Goal: Task Accomplishment & Management: Use online tool/utility

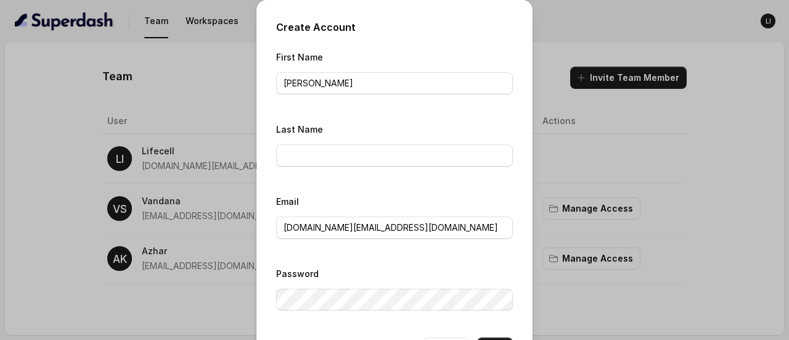
scroll to position [47, 0]
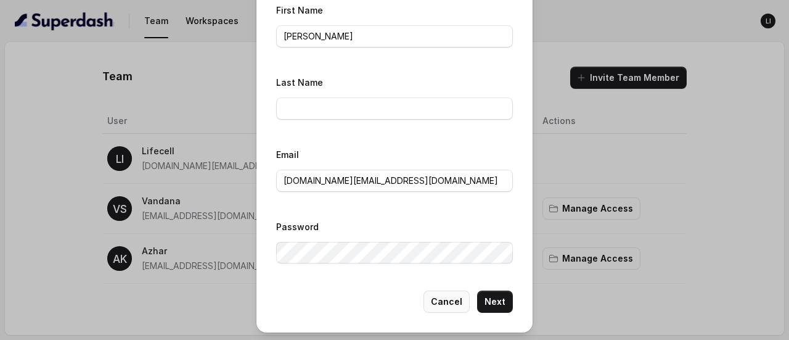
click at [446, 303] on button "Cancel" at bounding box center [446, 301] width 46 height 22
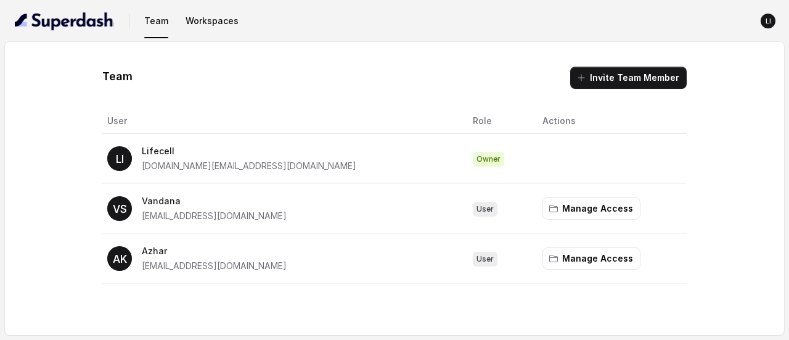
scroll to position [0, 0]
click at [54, 22] on img "button" at bounding box center [64, 21] width 99 height 20
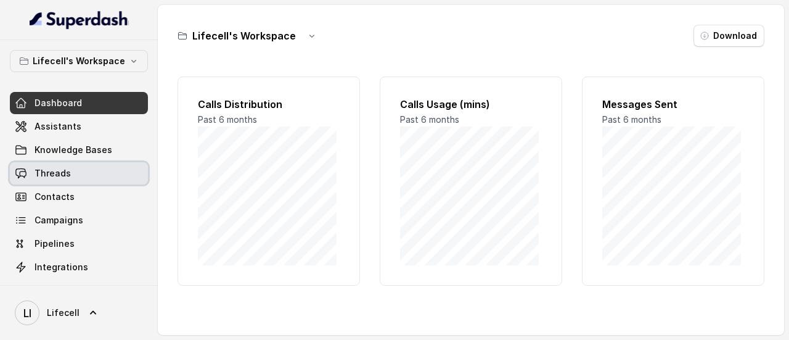
click at [57, 172] on span "Threads" at bounding box center [53, 173] width 36 height 12
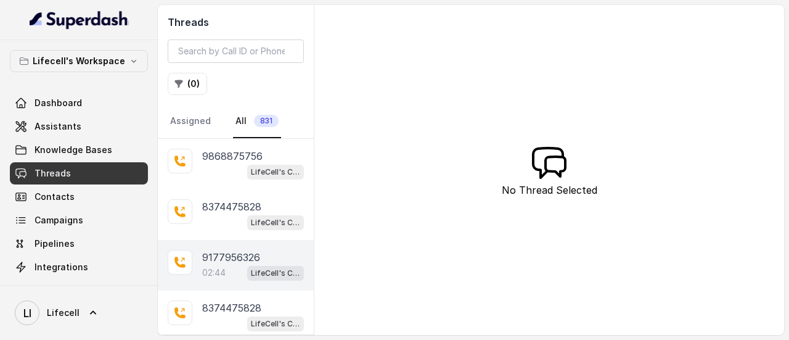
click at [230, 250] on p "9177956326" at bounding box center [231, 257] width 58 height 15
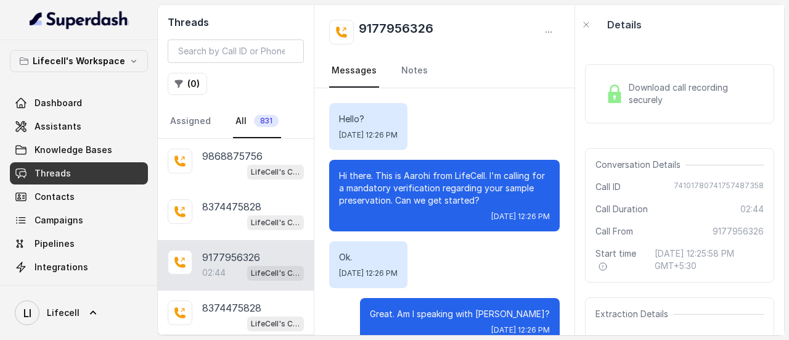
scroll to position [848, 0]
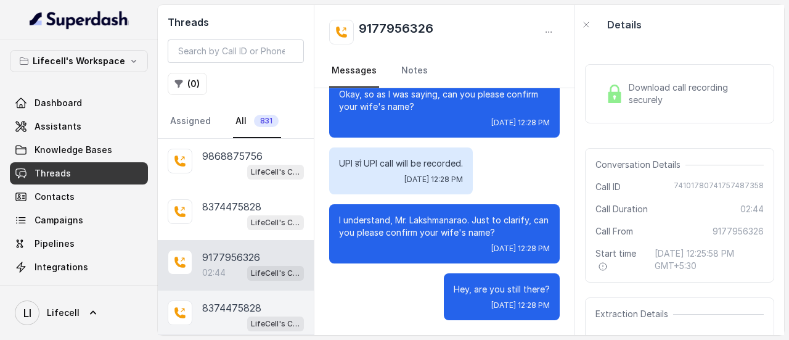
click at [240, 303] on p "8374475828" at bounding box center [231, 307] width 59 height 15
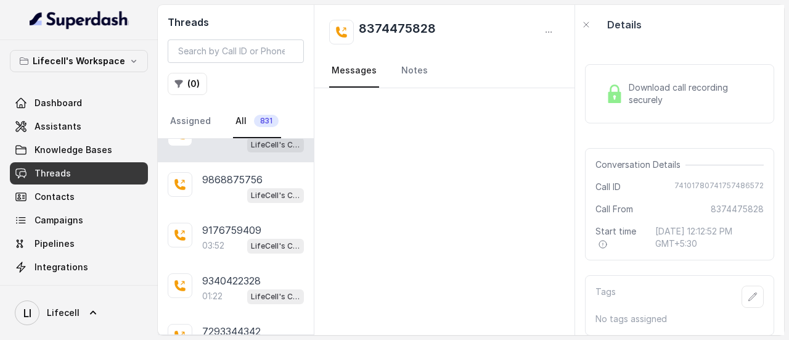
scroll to position [197, 0]
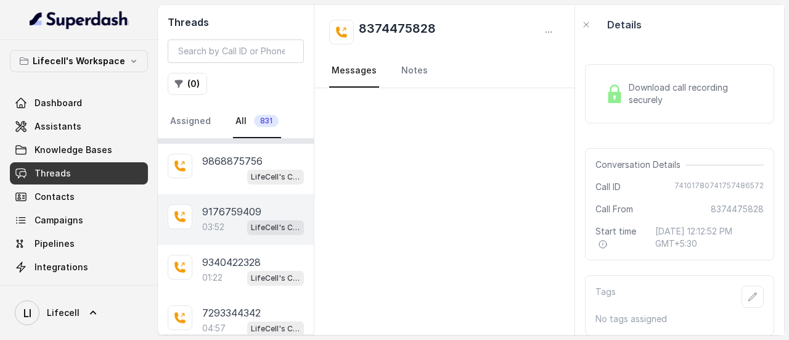
click at [224, 215] on p "9176759409" at bounding box center [231, 211] width 59 height 15
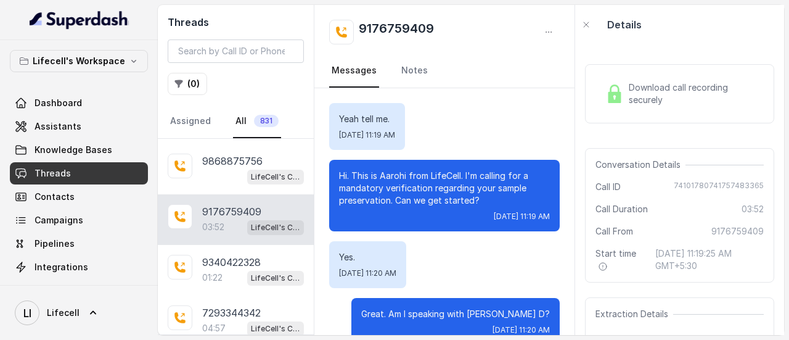
scroll to position [1725, 0]
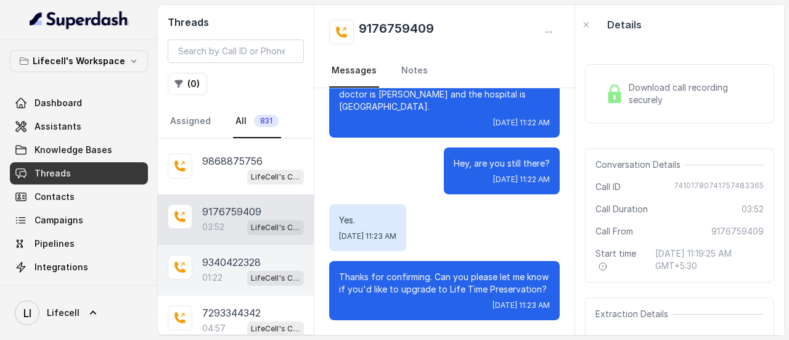
click at [228, 269] on div "01:22 LifeCell's Call Assistant" at bounding box center [253, 277] width 102 height 16
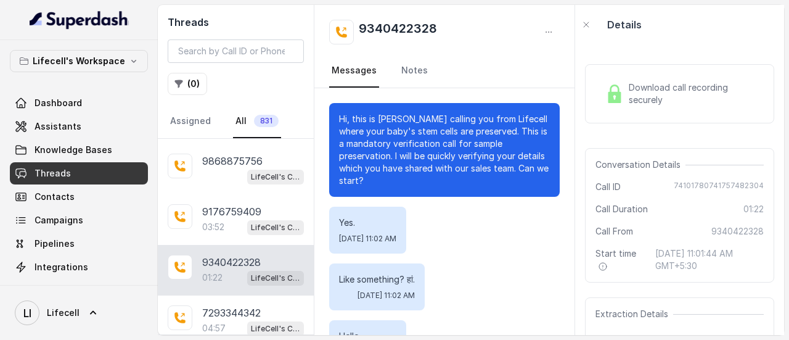
scroll to position [549, 0]
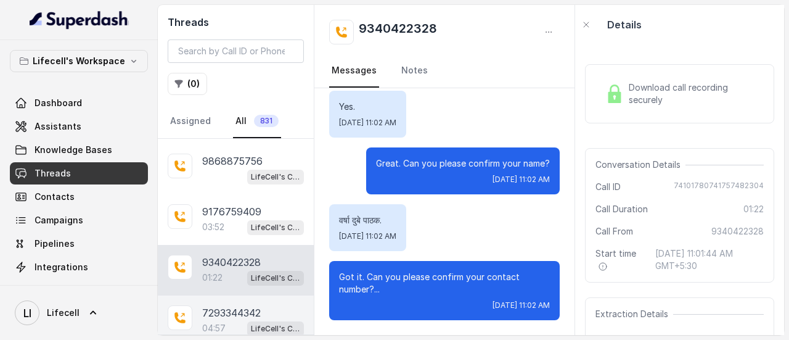
click at [227, 314] on p "7293344342" at bounding box center [231, 312] width 59 height 15
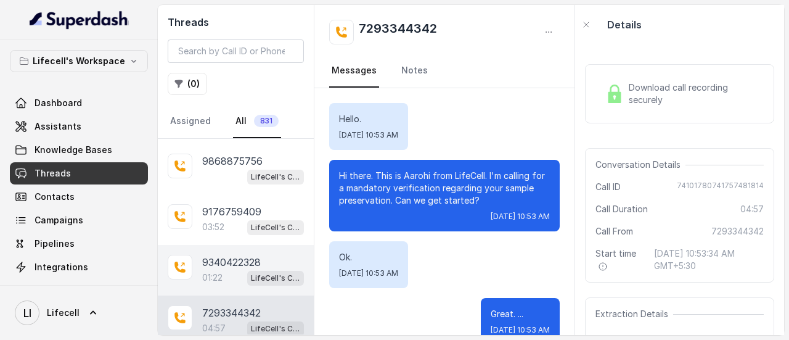
click at [254, 264] on p "9340422328" at bounding box center [231, 262] width 59 height 15
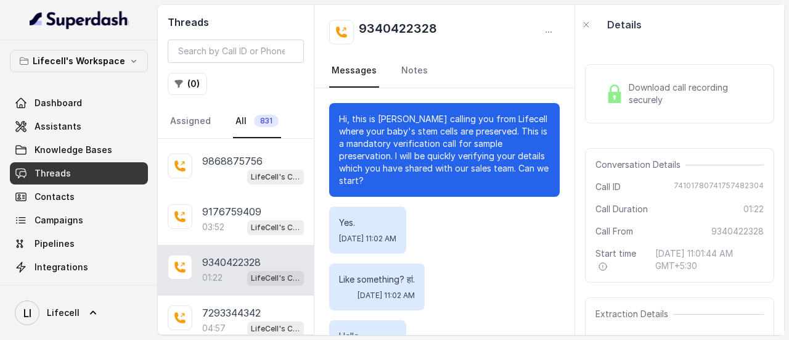
scroll to position [549, 0]
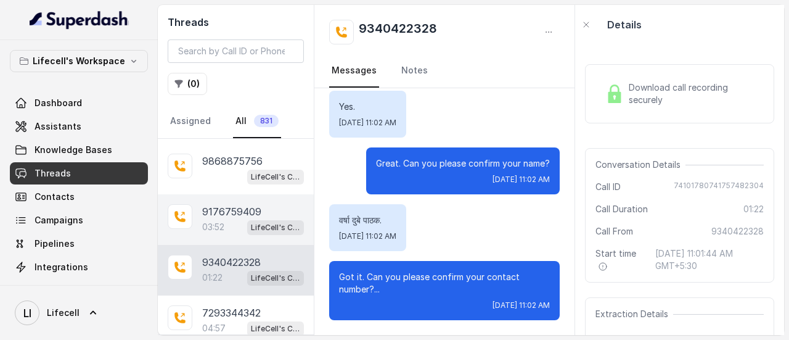
click at [247, 220] on span "LifeCell's Call Assistant" at bounding box center [275, 227] width 57 height 15
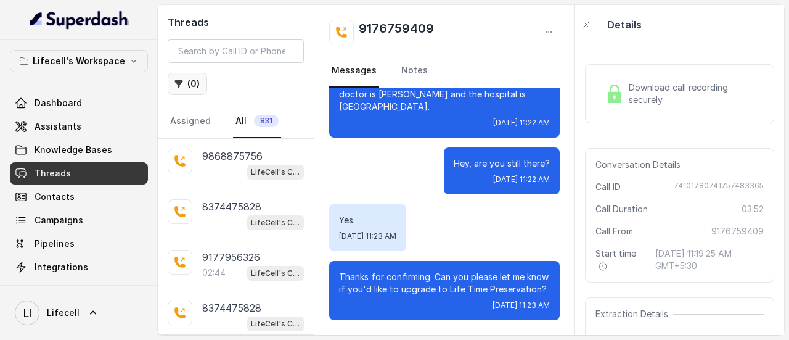
click at [189, 83] on button "( 0 )" at bounding box center [187, 84] width 39 height 22
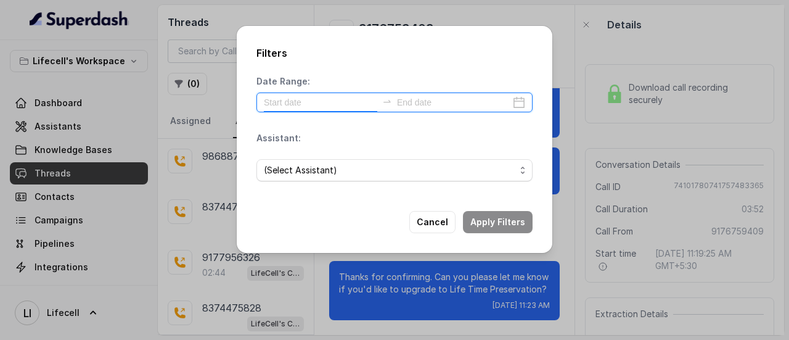
click at [293, 99] on input at bounding box center [320, 103] width 113 height 14
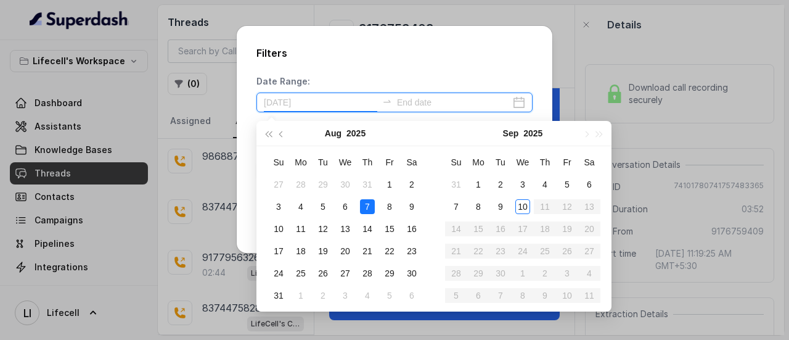
type input "[DATE]"
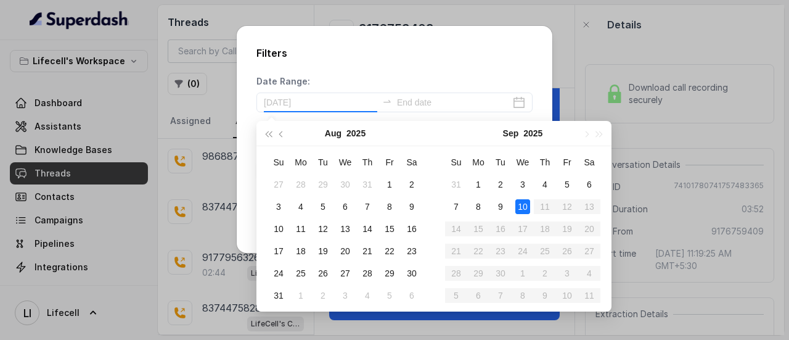
click at [519, 208] on div "10" at bounding box center [522, 206] width 15 height 15
type input "[DATE]"
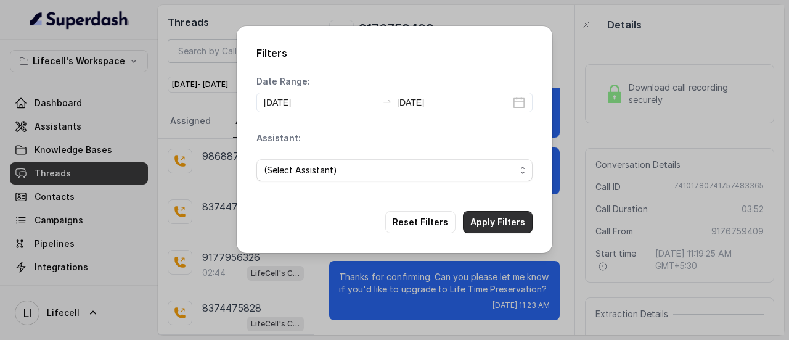
click at [490, 219] on button "Apply Filters" at bounding box center [498, 222] width 70 height 22
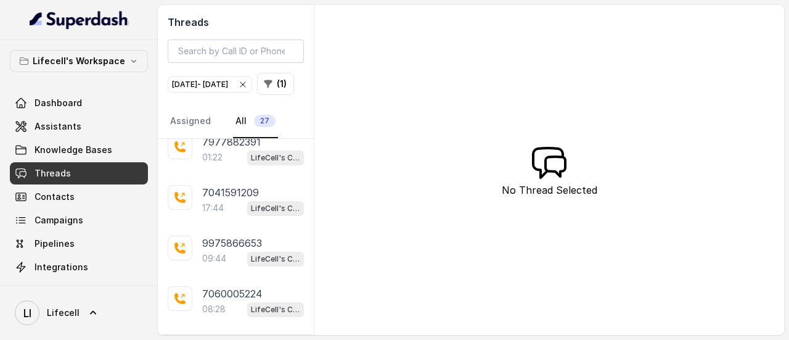
scroll to position [483, 0]
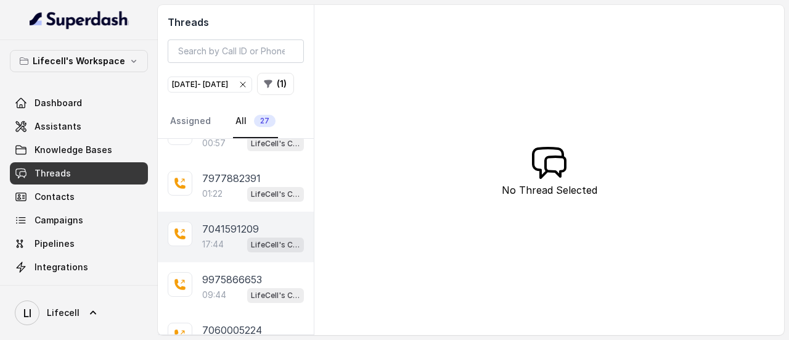
click at [239, 236] on p "7041591209" at bounding box center [230, 228] width 57 height 15
